Goal: Find specific page/section: Find specific page/section

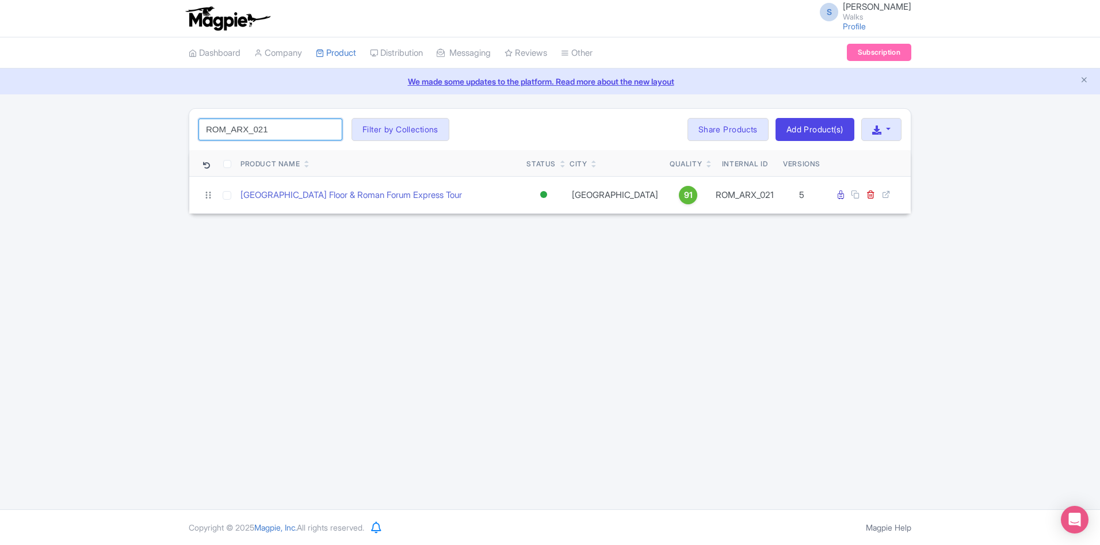
drag, startPoint x: 293, startPoint y: 131, endPoint x: 179, endPoint y: 123, distance: 114.2
click at [179, 123] on div "ROM_ARX_021 Search Filter by Collections [GEOGRAPHIC_DATA] [GEOGRAPHIC_DATA] [G…" at bounding box center [550, 161] width 1100 height 106
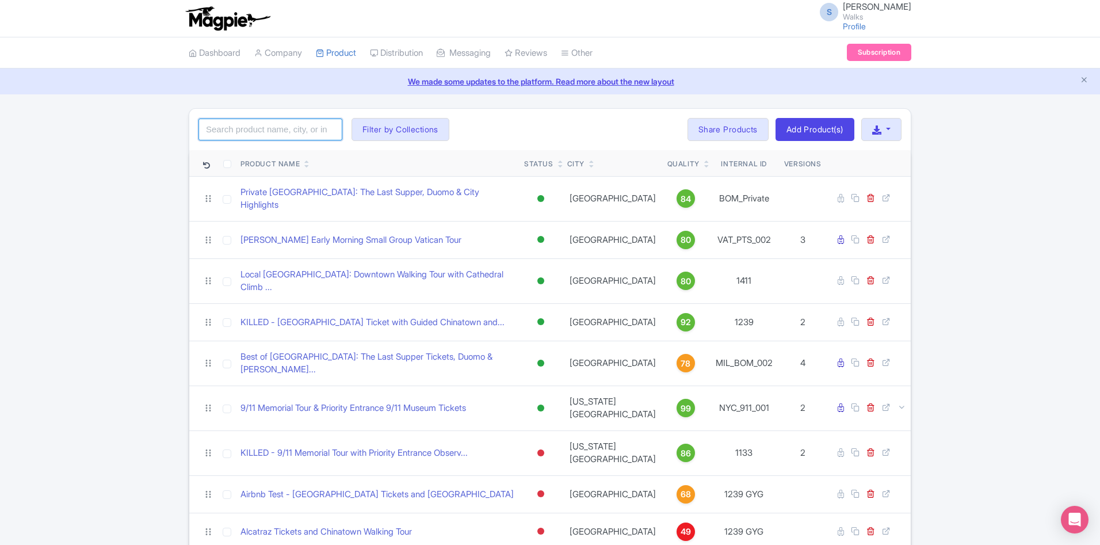
click at [300, 136] on input "search" at bounding box center [270, 129] width 144 height 22
paste input "SJN_SJU_001"
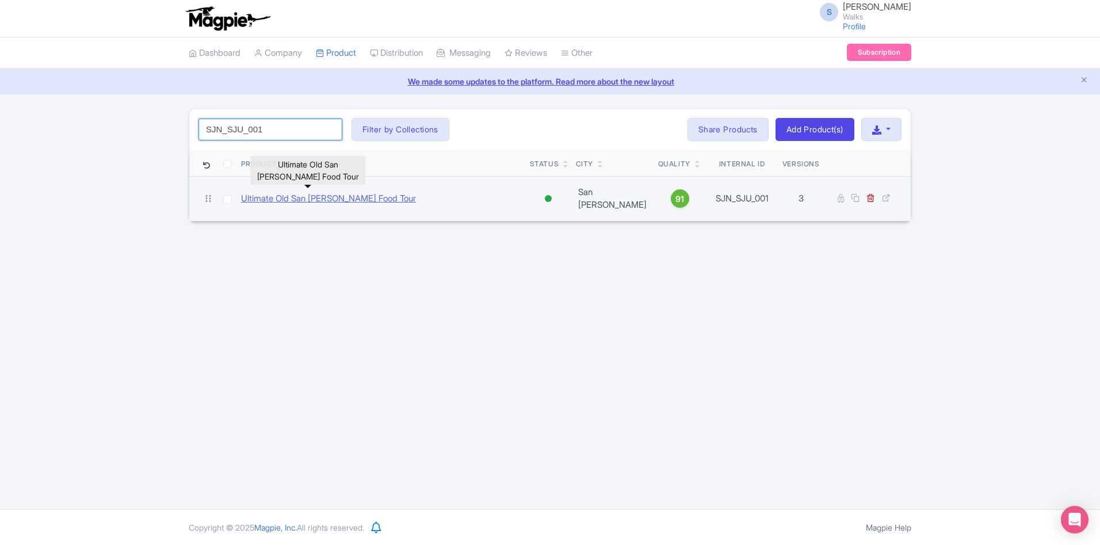
type input "SJN_SJU_001"
click at [316, 192] on link "Ultimate Old San [PERSON_NAME] Food Tour" at bounding box center [328, 198] width 175 height 13
